Goal: Information Seeking & Learning: Learn about a topic

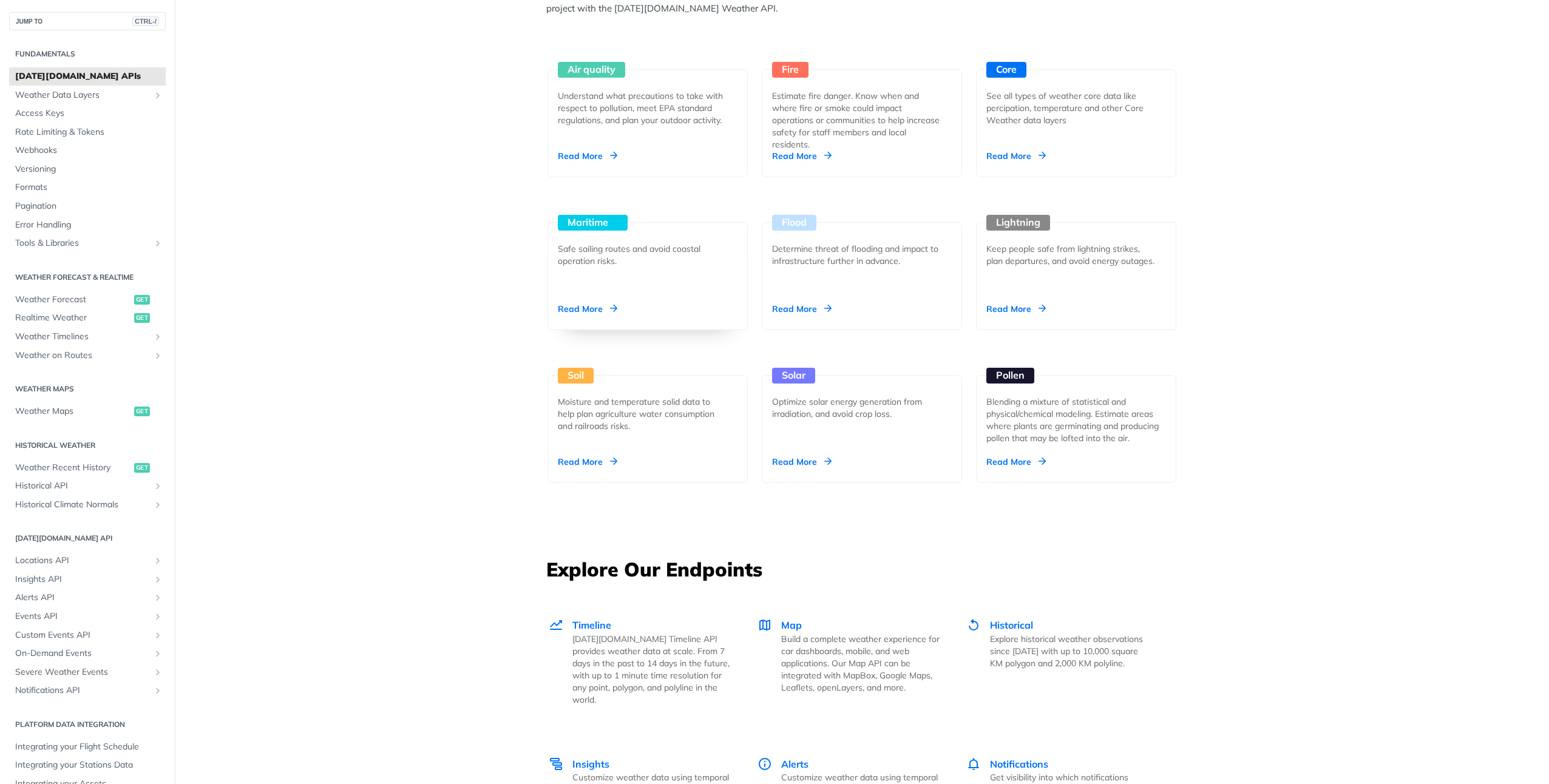
scroll to position [911, 0]
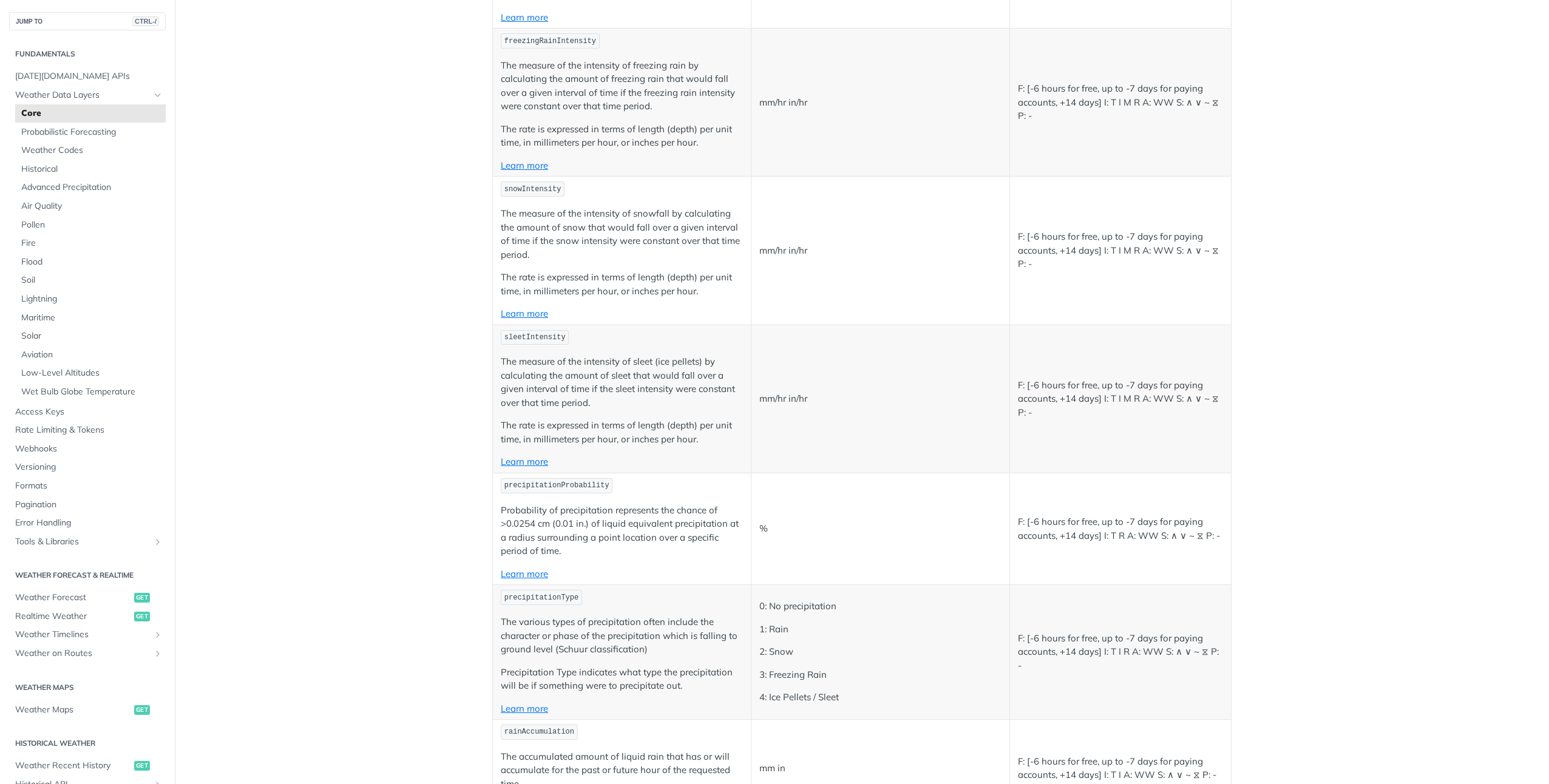
scroll to position [2670, 0]
